Goal: Information Seeking & Learning: Learn about a topic

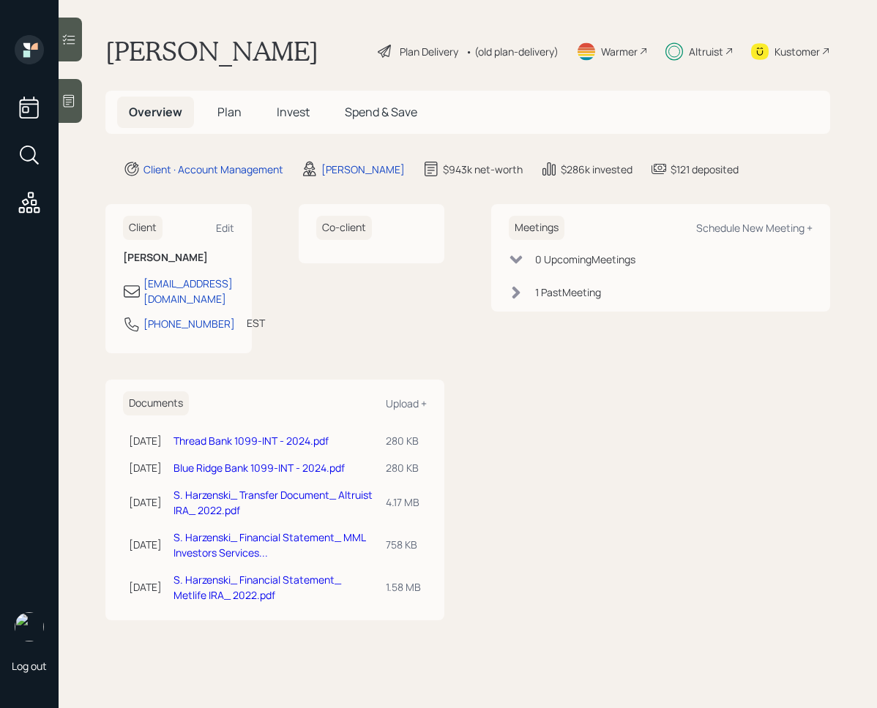
click at [285, 114] on span "Invest" at bounding box center [293, 112] width 33 height 16
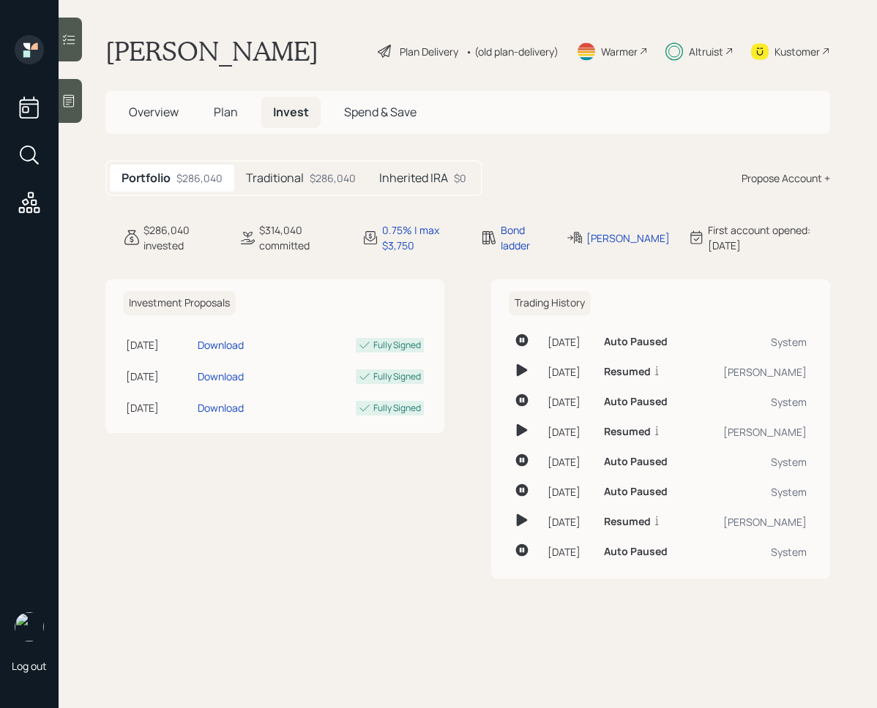
click at [326, 176] on div "$286,040" at bounding box center [332, 177] width 46 height 15
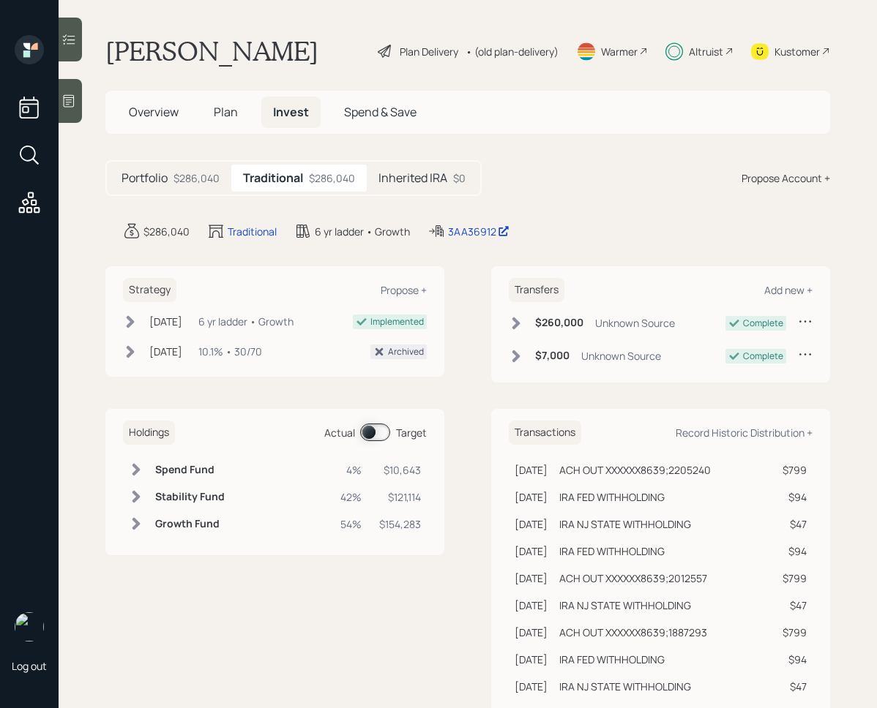
click at [392, 185] on h5 "Inherited IRA" at bounding box center [412, 178] width 69 height 14
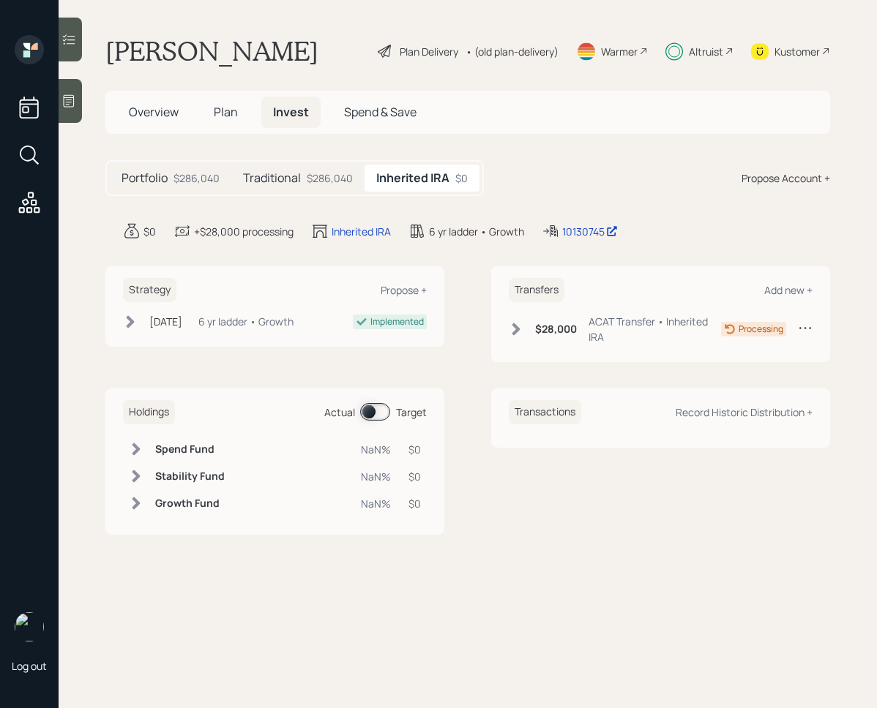
click at [320, 183] on div "$286,040" at bounding box center [330, 177] width 46 height 15
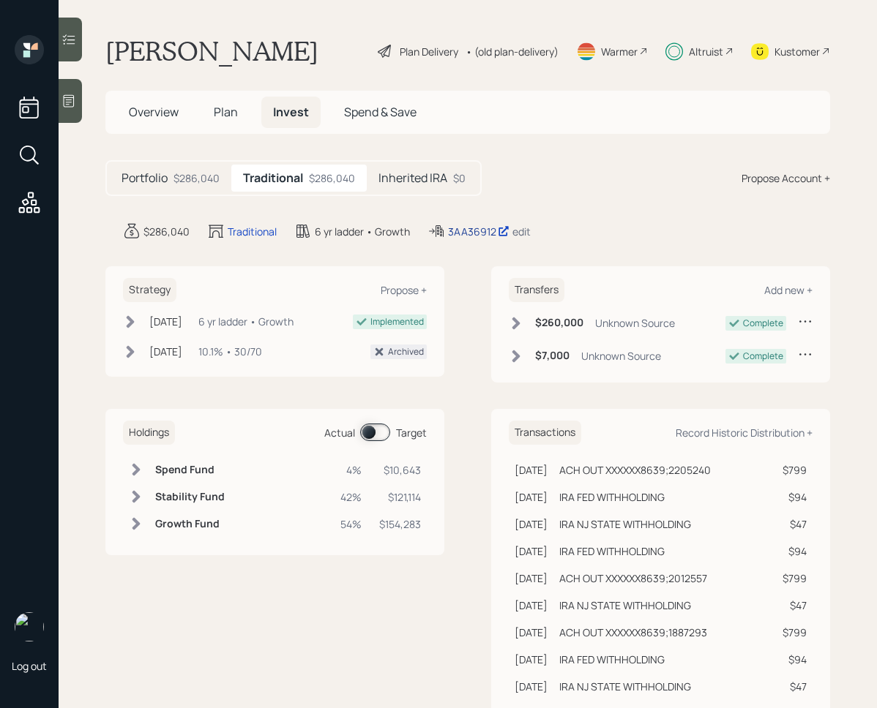
click at [465, 228] on div "3AA36912" at bounding box center [478, 231] width 61 height 15
